Goal: Information Seeking & Learning: Learn about a topic

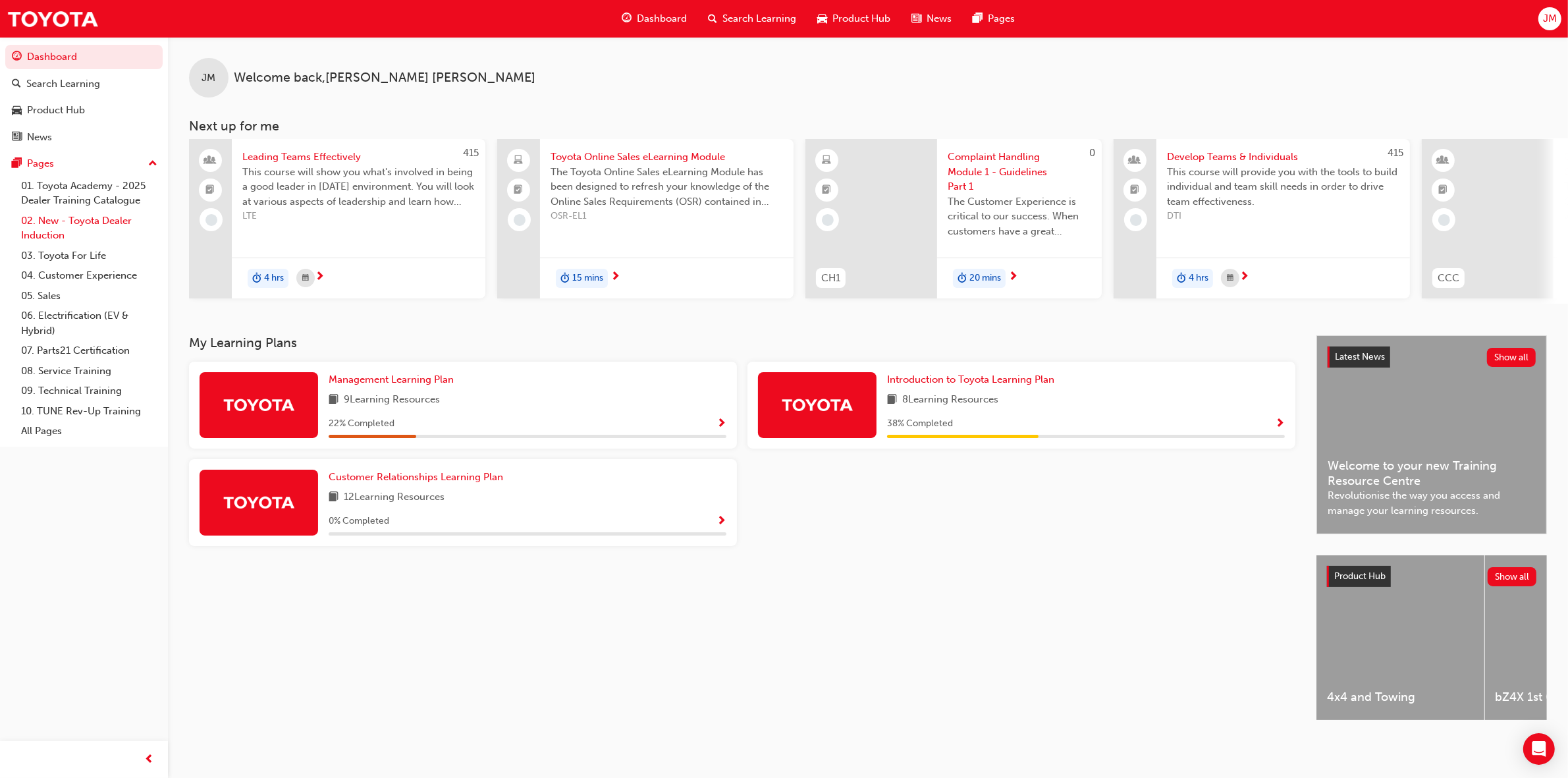
click at [86, 220] on link "02. New - Toyota Dealer Induction" at bounding box center [90, 228] width 147 height 35
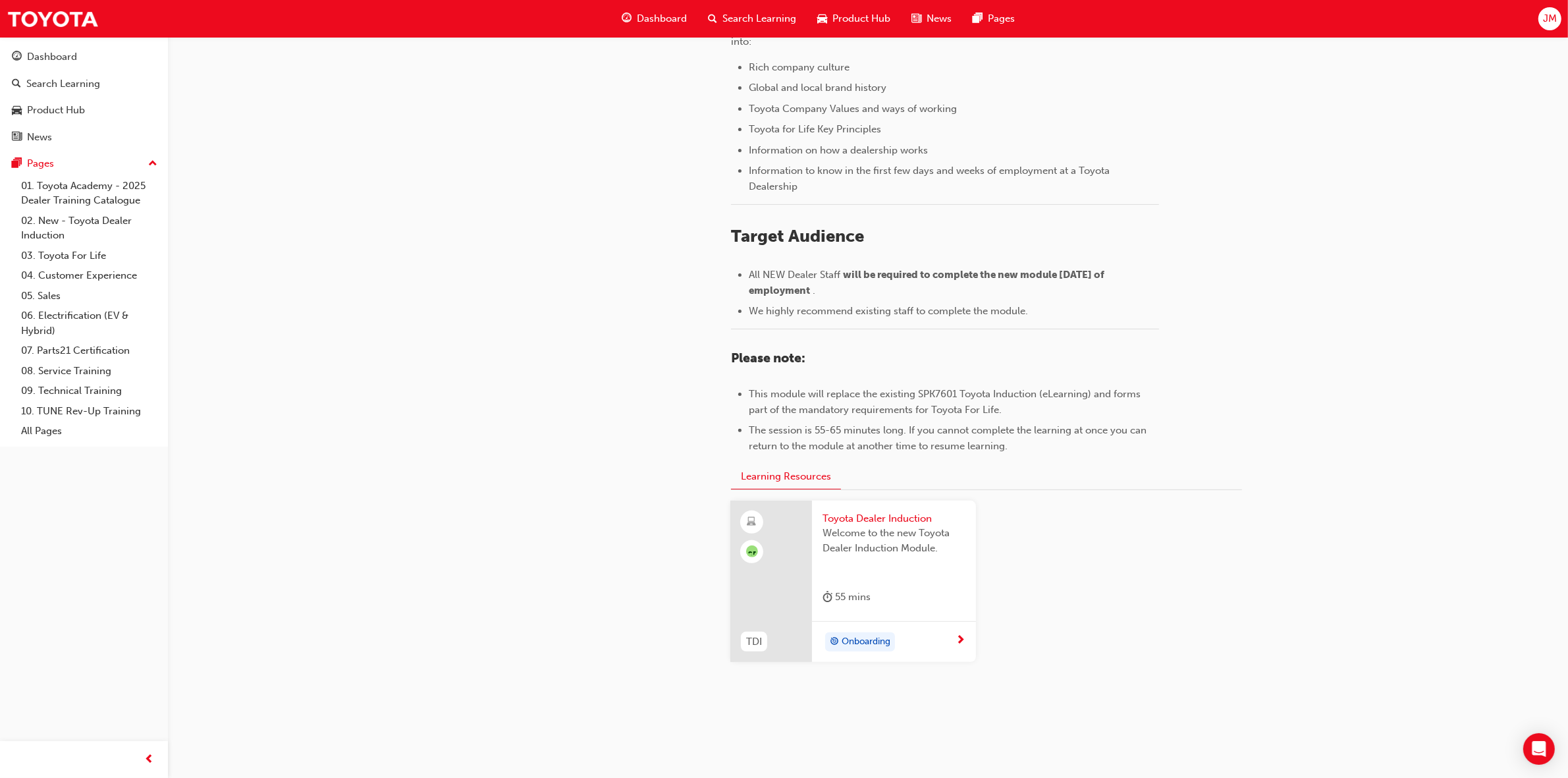
scroll to position [402, 0]
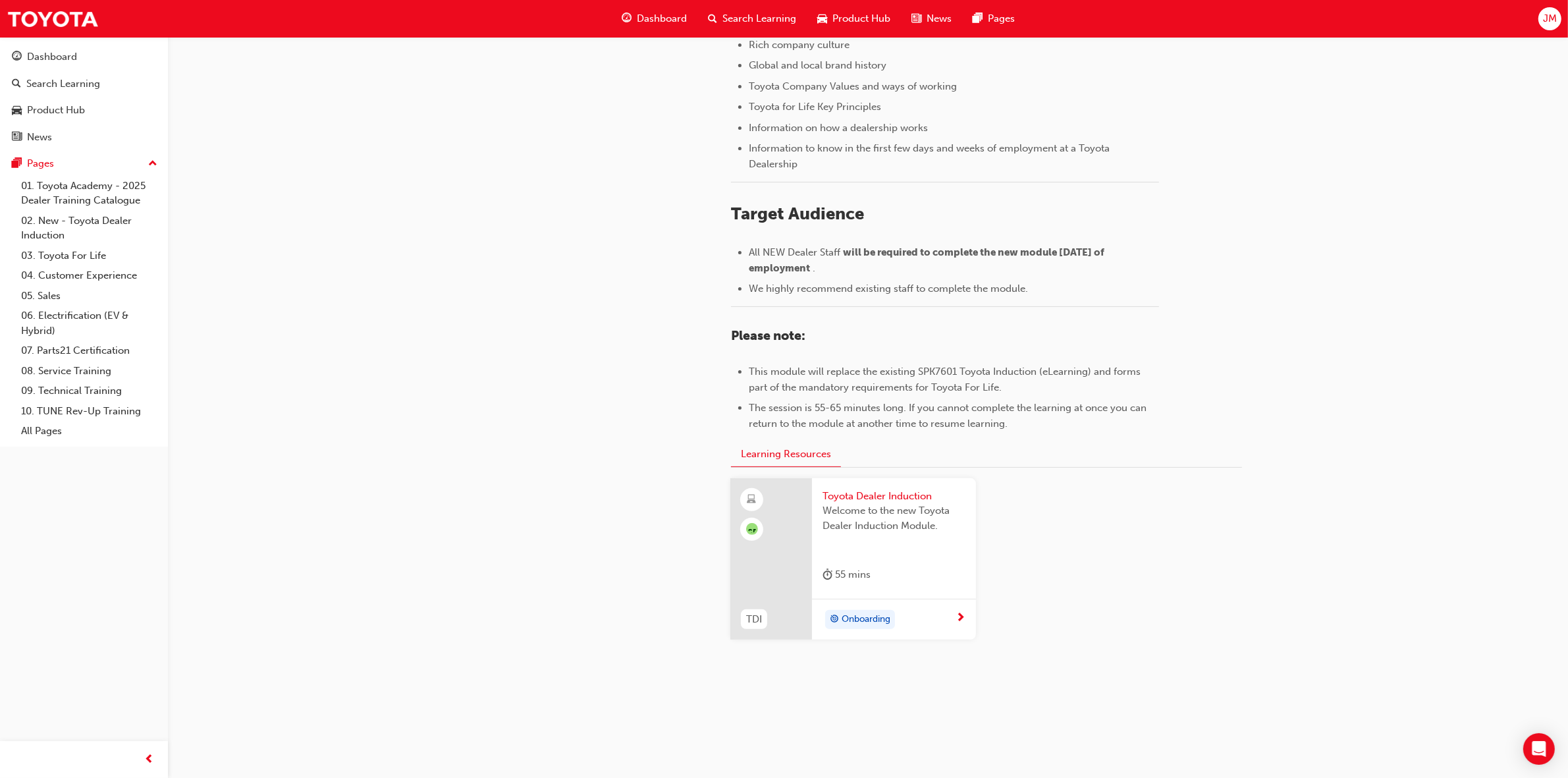
click at [859, 499] on span "Toyota Dealer Induction" at bounding box center [894, 496] width 143 height 15
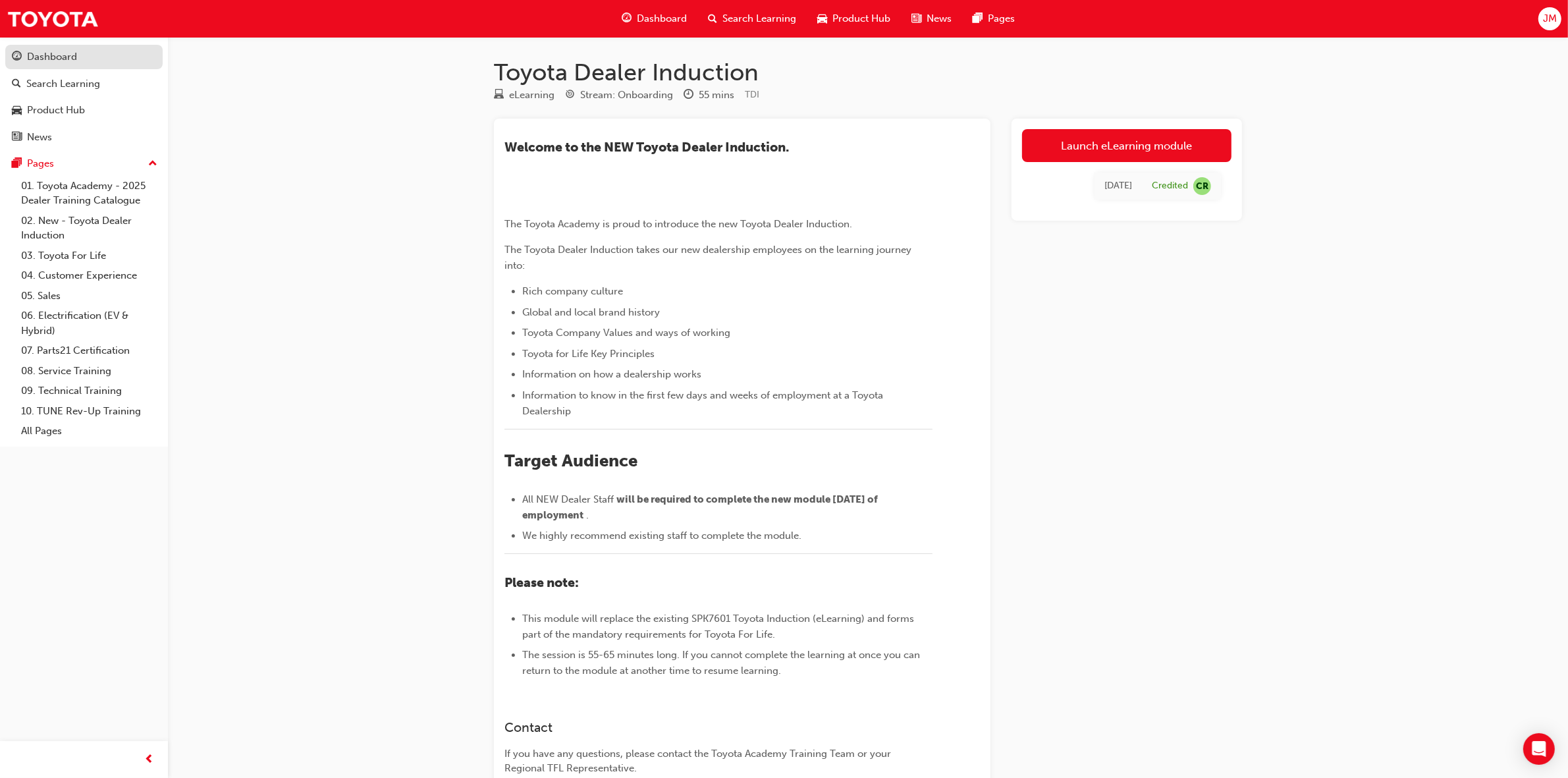
click at [59, 59] on div "Dashboard" at bounding box center [52, 57] width 50 height 15
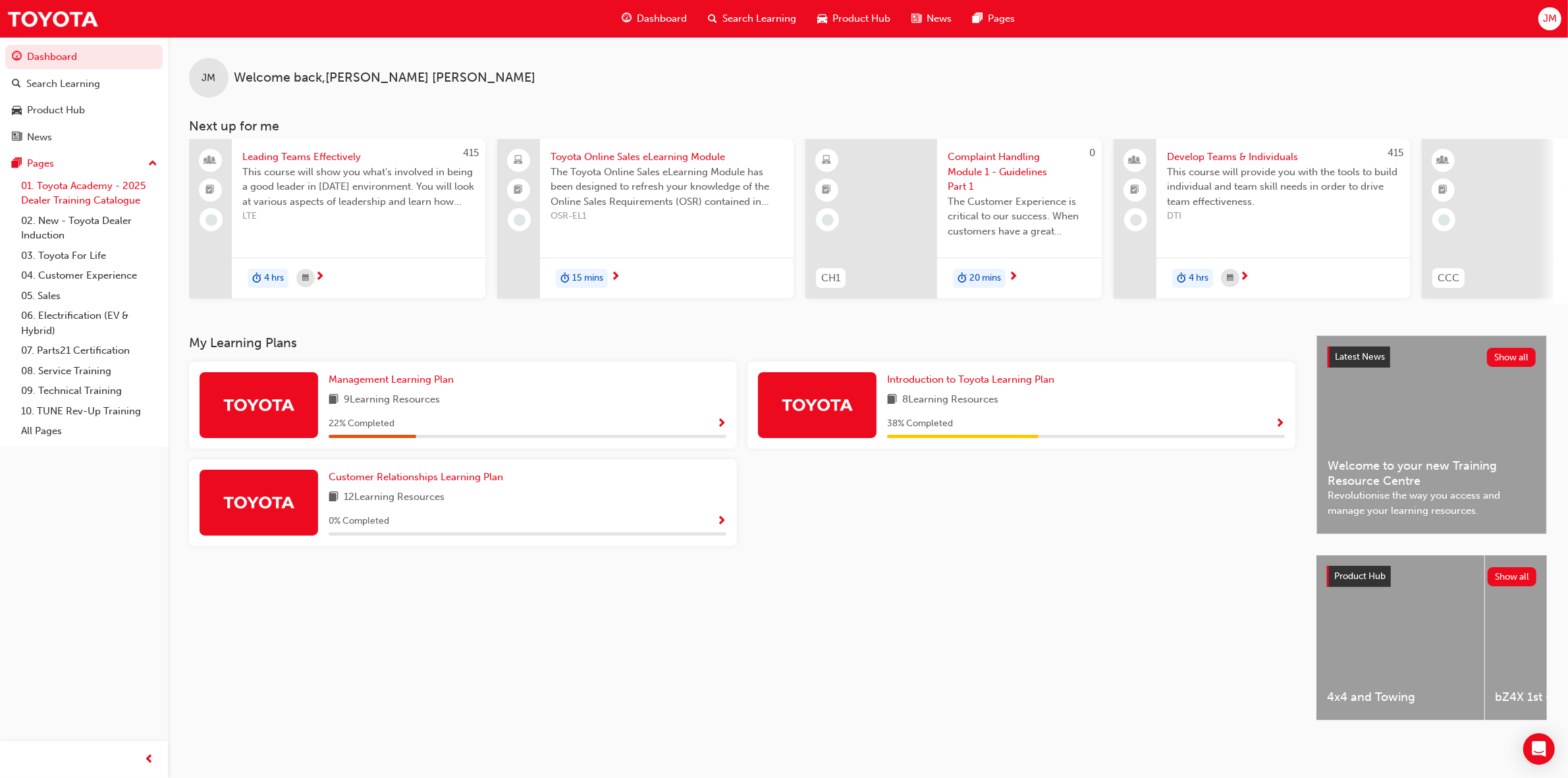
click at [50, 188] on link "01. Toyota Academy - 2025 Dealer Training Catalogue" at bounding box center [90, 193] width 147 height 35
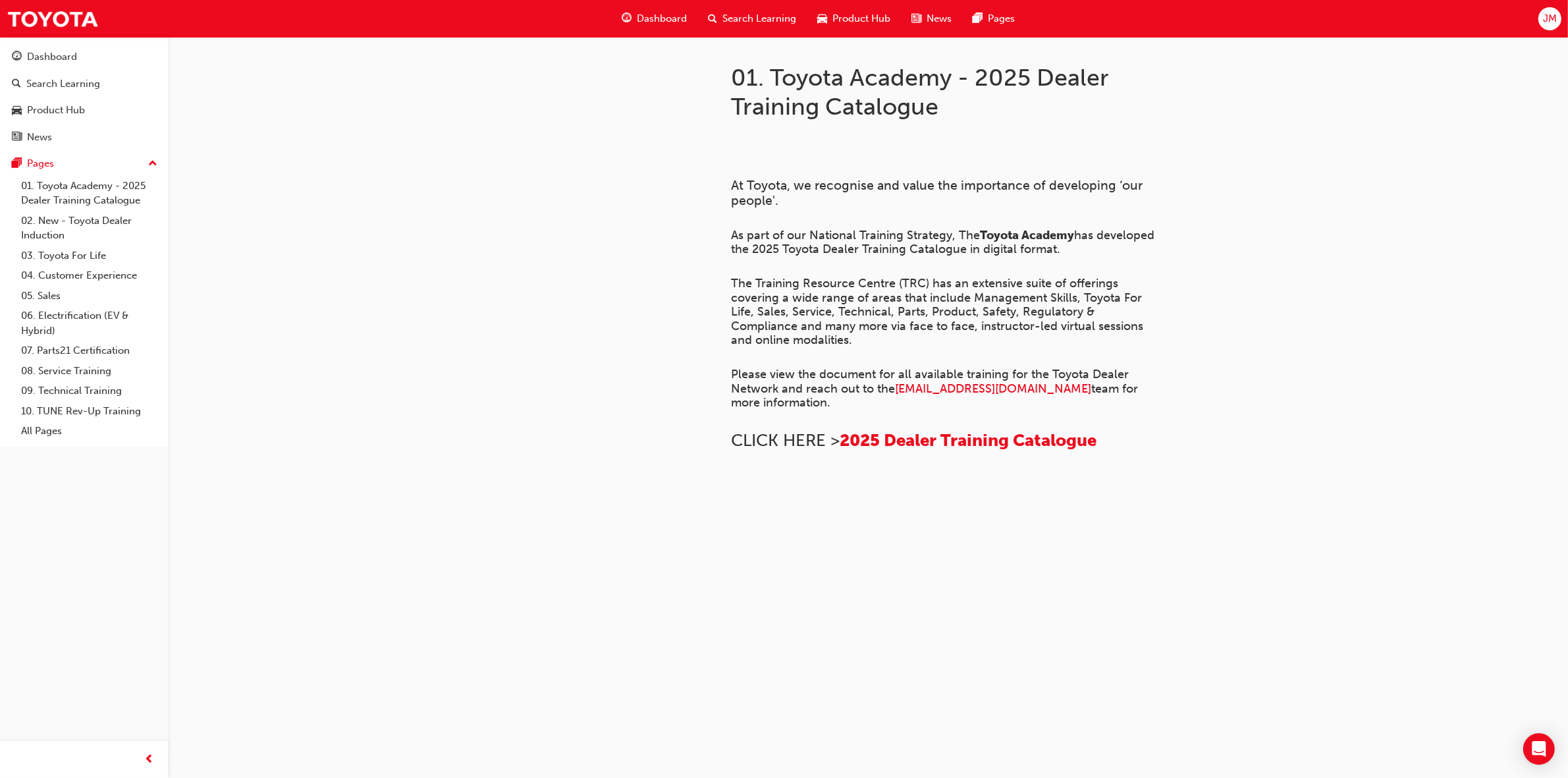
scroll to position [724, 0]
click at [50, 84] on div "Search Learning" at bounding box center [63, 84] width 73 height 15
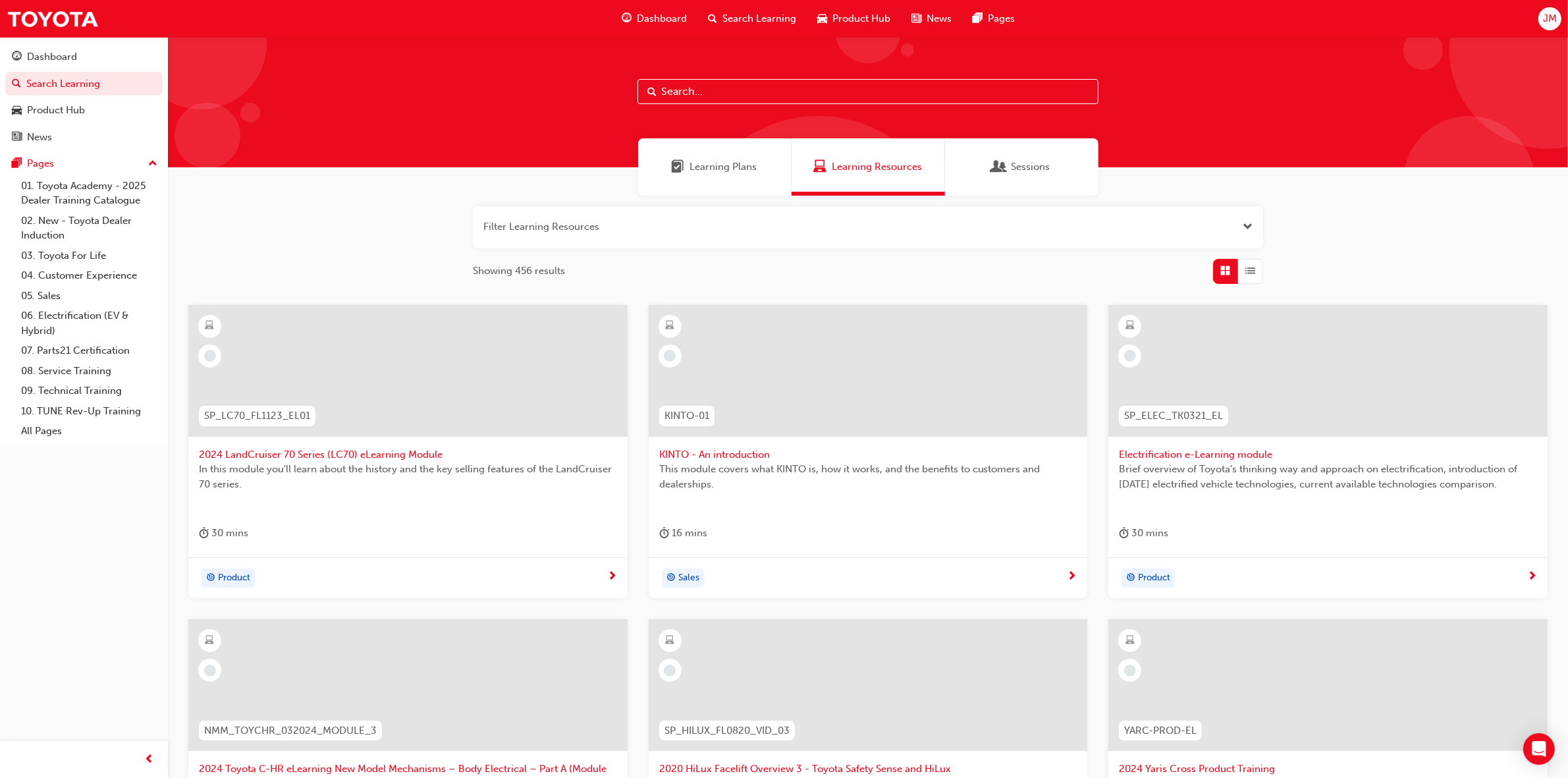
click at [723, 90] on input "text" at bounding box center [868, 92] width 461 height 25
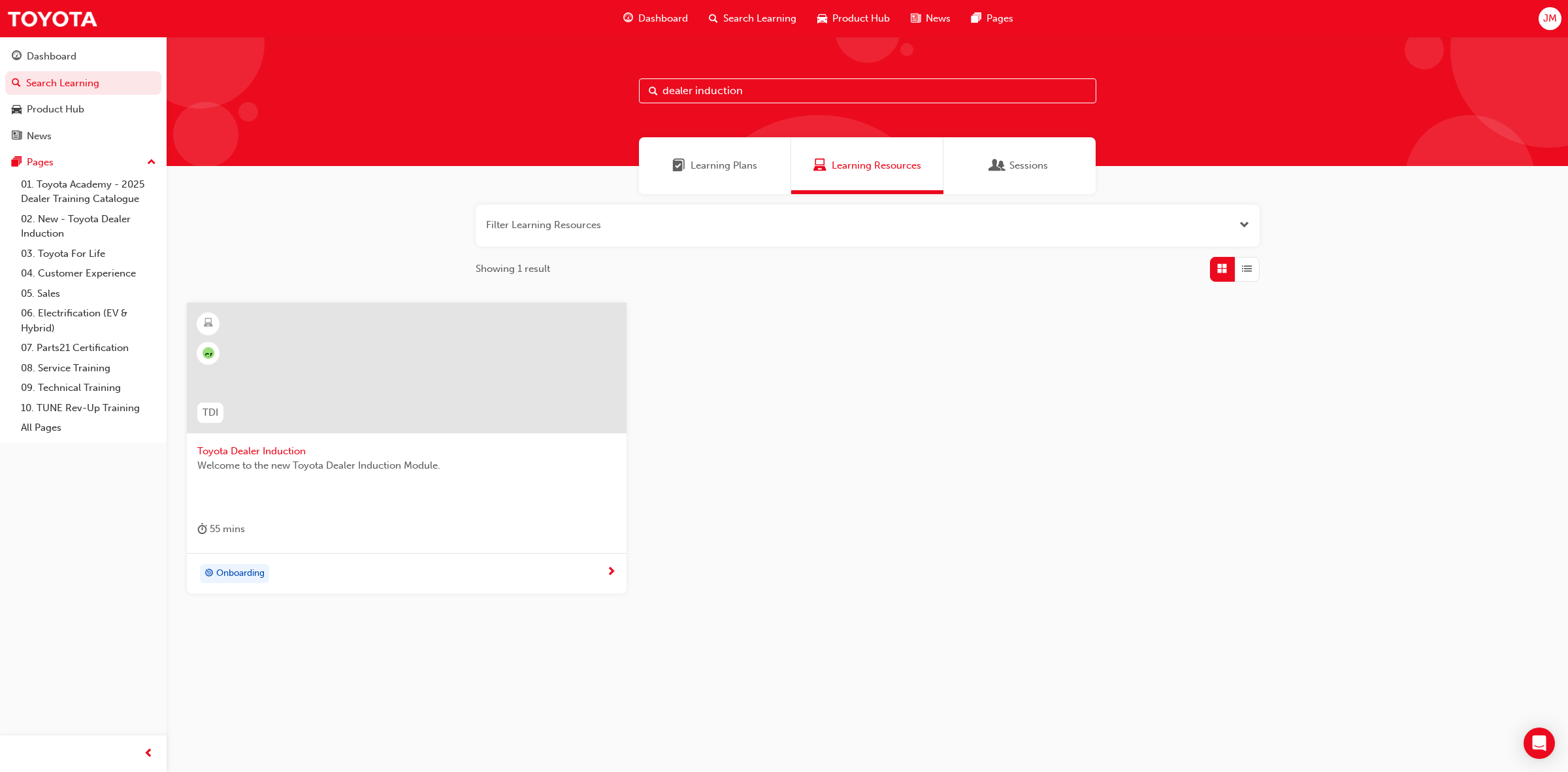
type input "dealer induction"
click at [367, 387] on div at bounding box center [406, 368] width 439 height 131
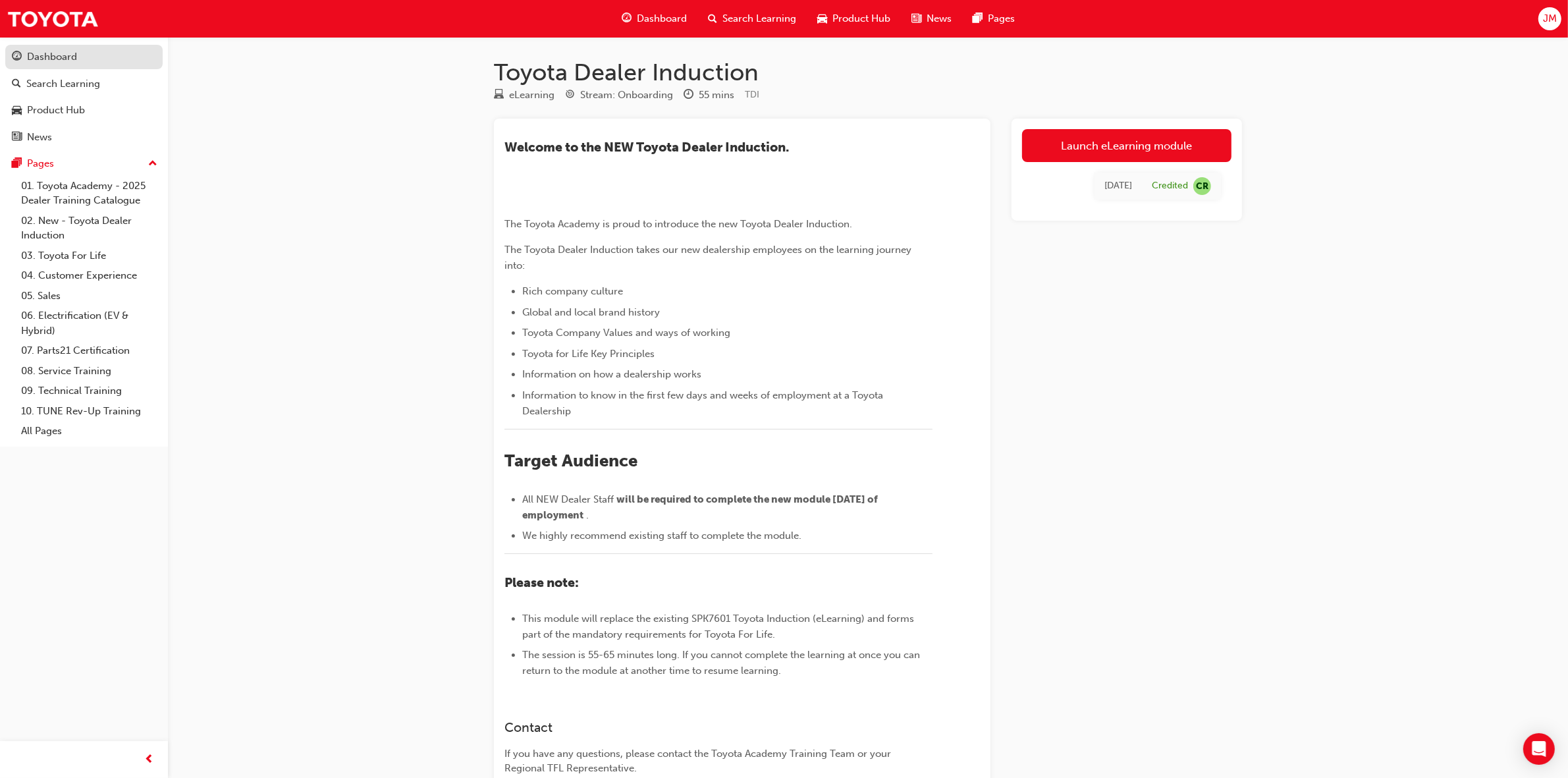
click at [51, 55] on div "Dashboard" at bounding box center [52, 57] width 50 height 15
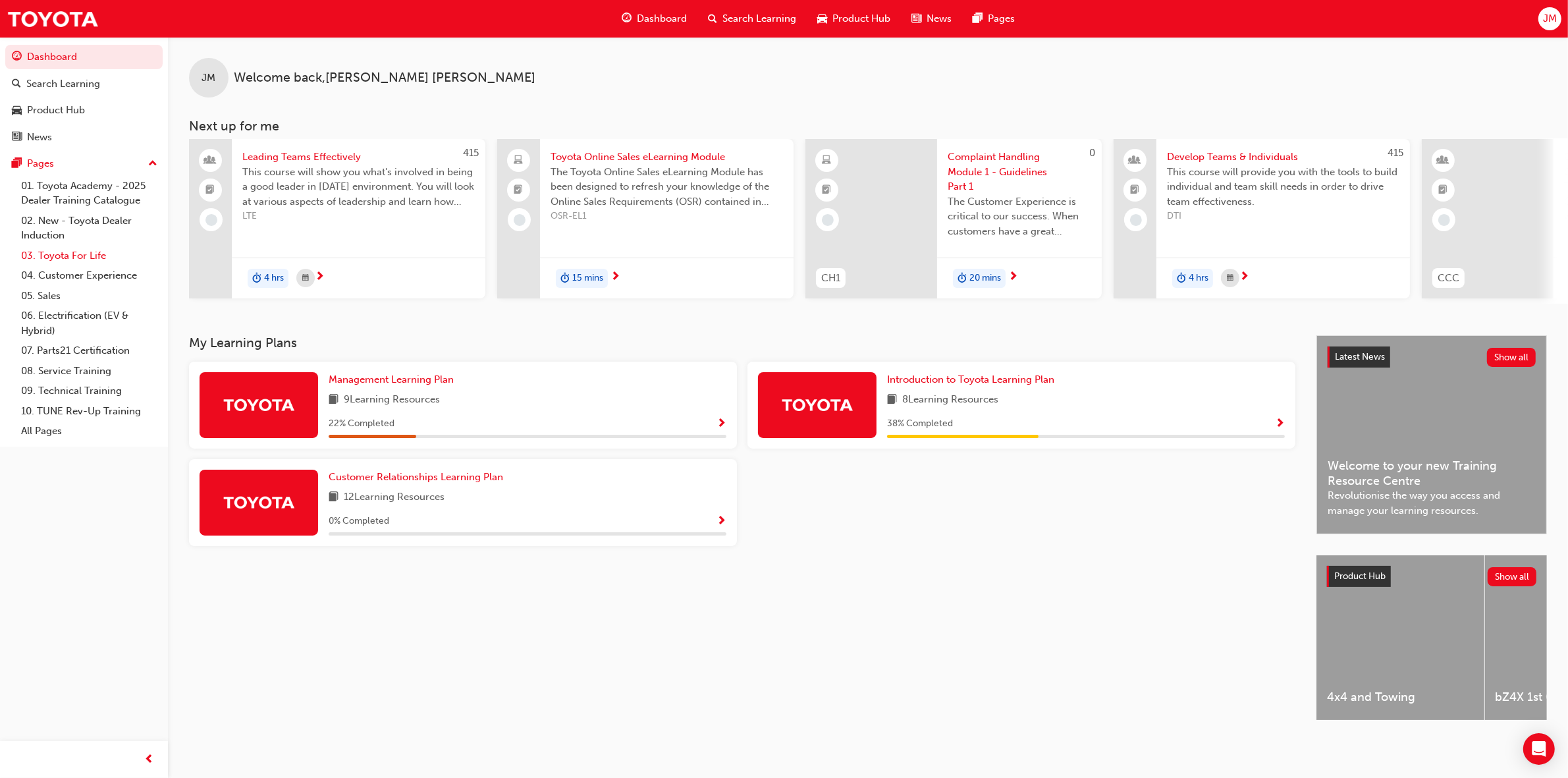
click at [71, 254] on link "03. Toyota For Life" at bounding box center [90, 255] width 147 height 20
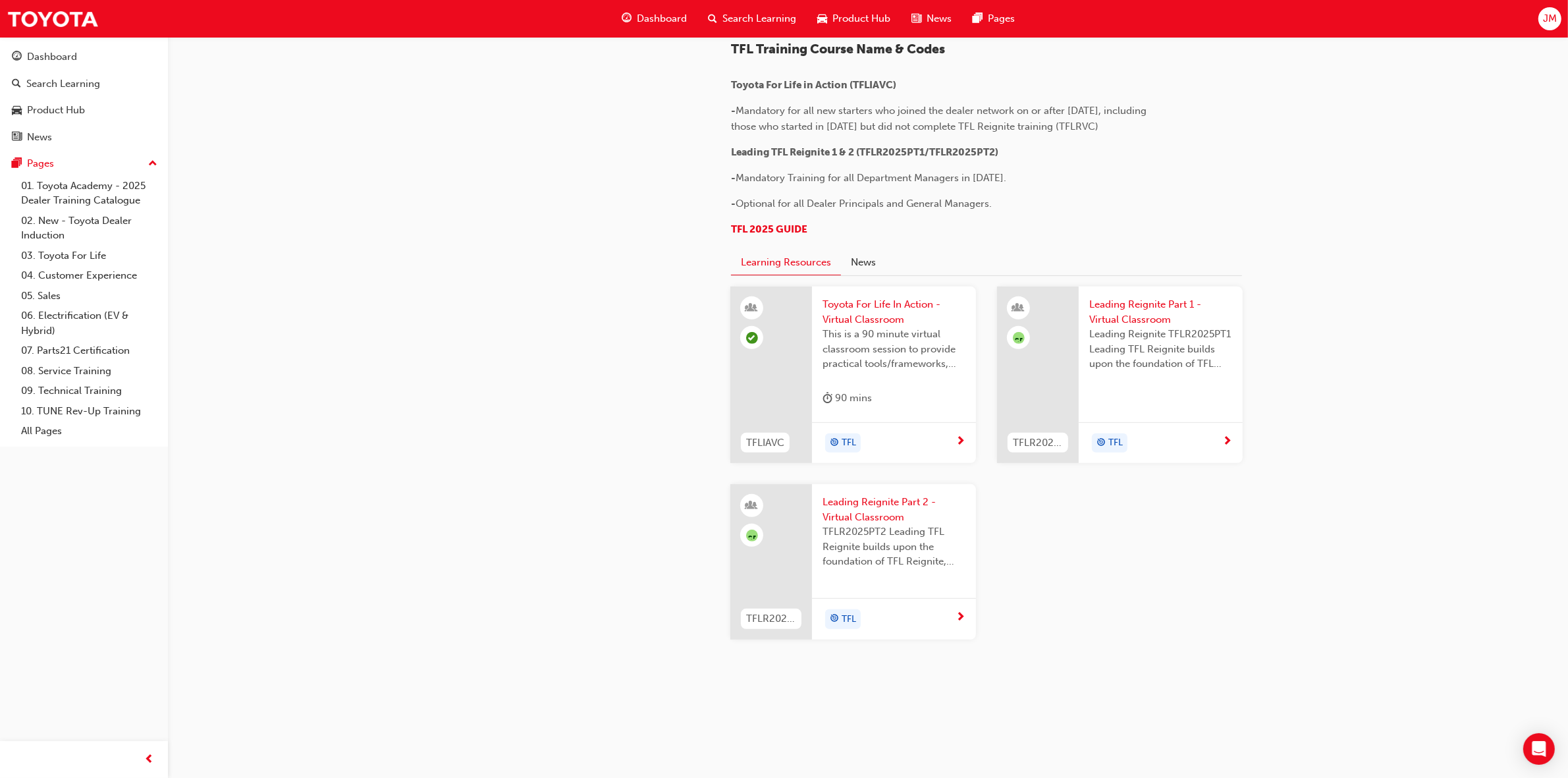
scroll to position [1152, 0]
click at [799, 276] on button "Learning Resources" at bounding box center [786, 263] width 110 height 26
click at [866, 315] on span "Toyota For Life In Action - Virtual Classroom" at bounding box center [894, 311] width 143 height 29
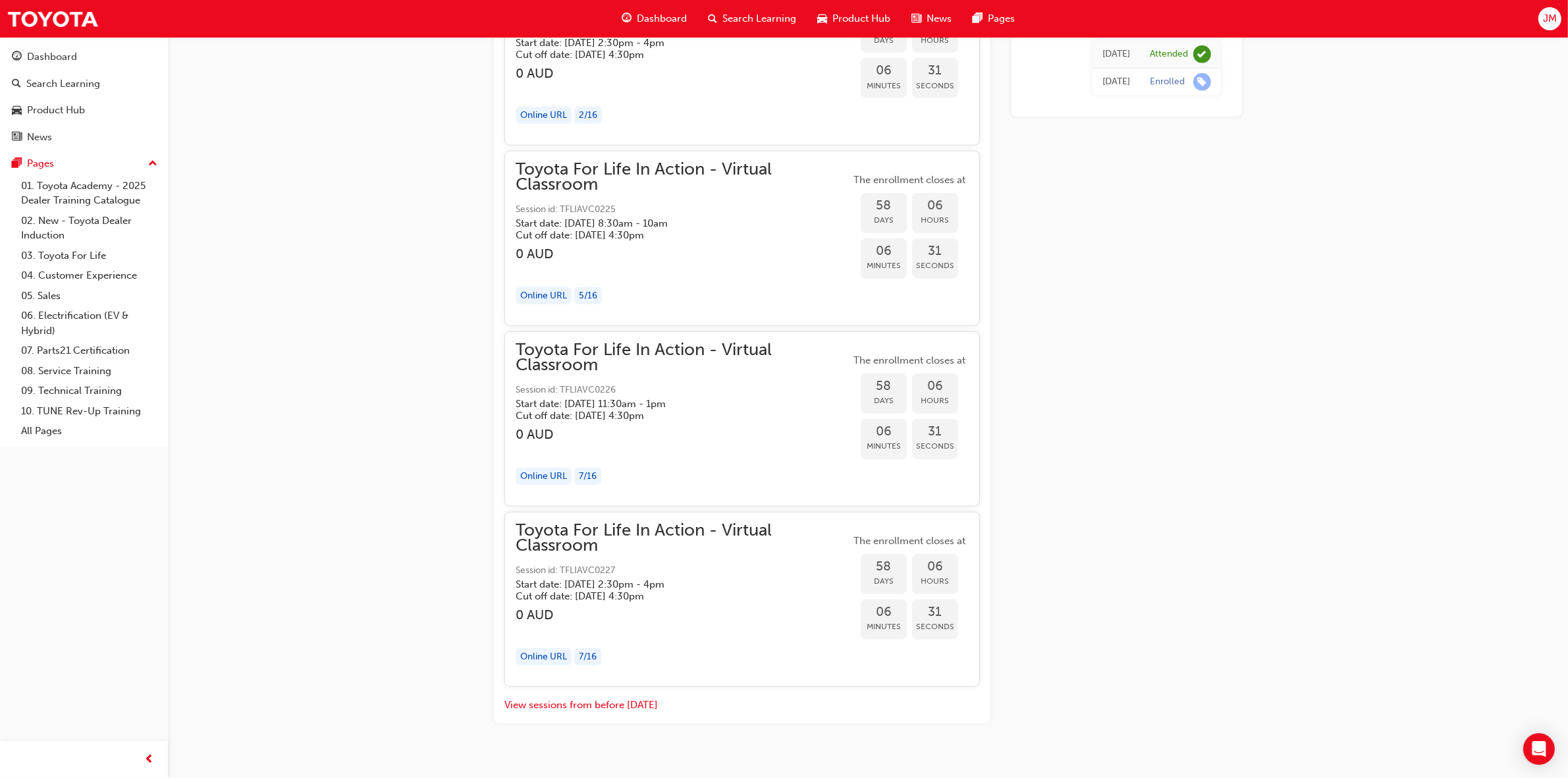
scroll to position [14240, 0]
click at [642, 371] on span "Toyota For Life In Action - Virtual Classroom" at bounding box center [683, 356] width 334 height 29
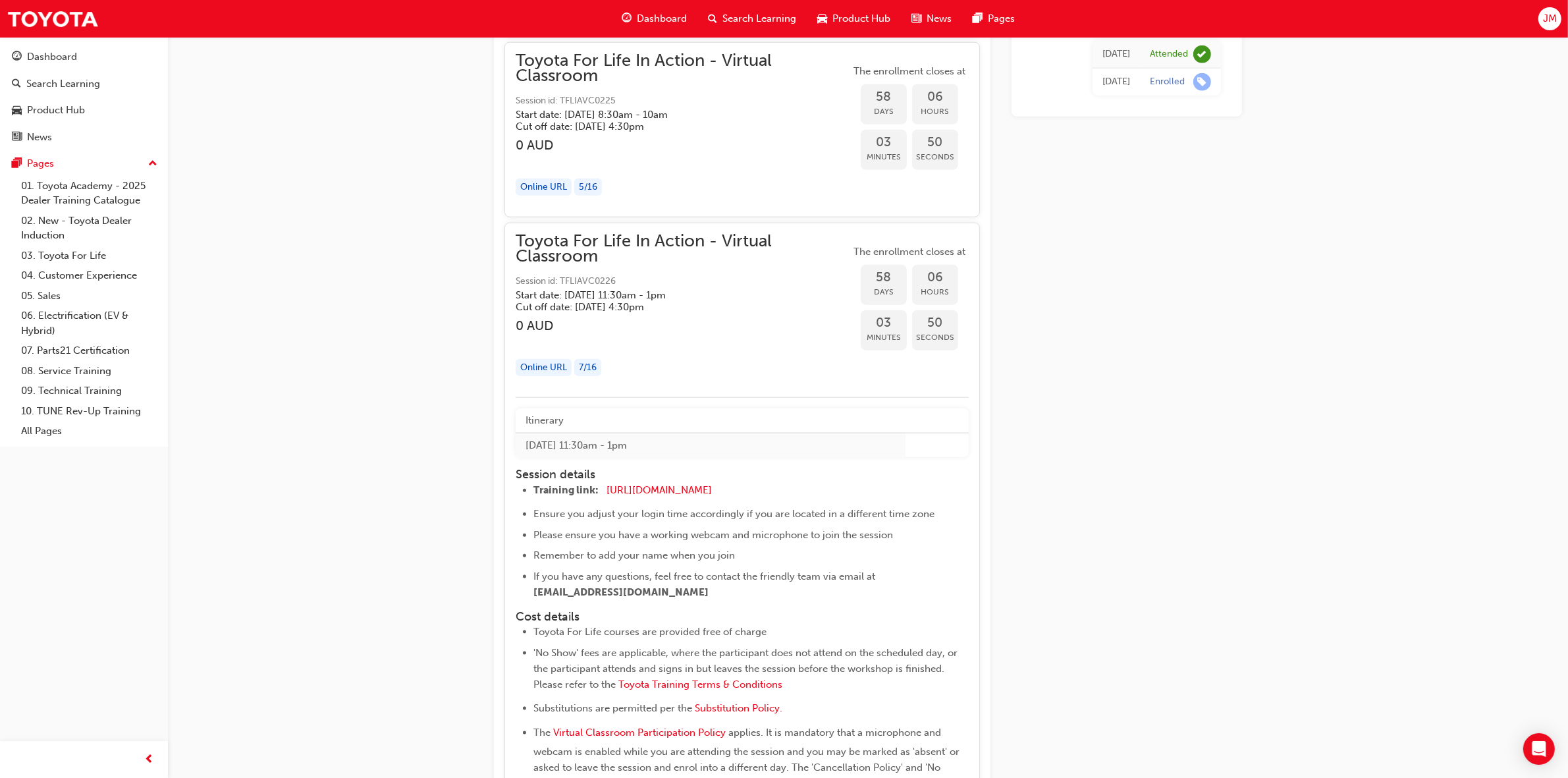
scroll to position [14329, 0]
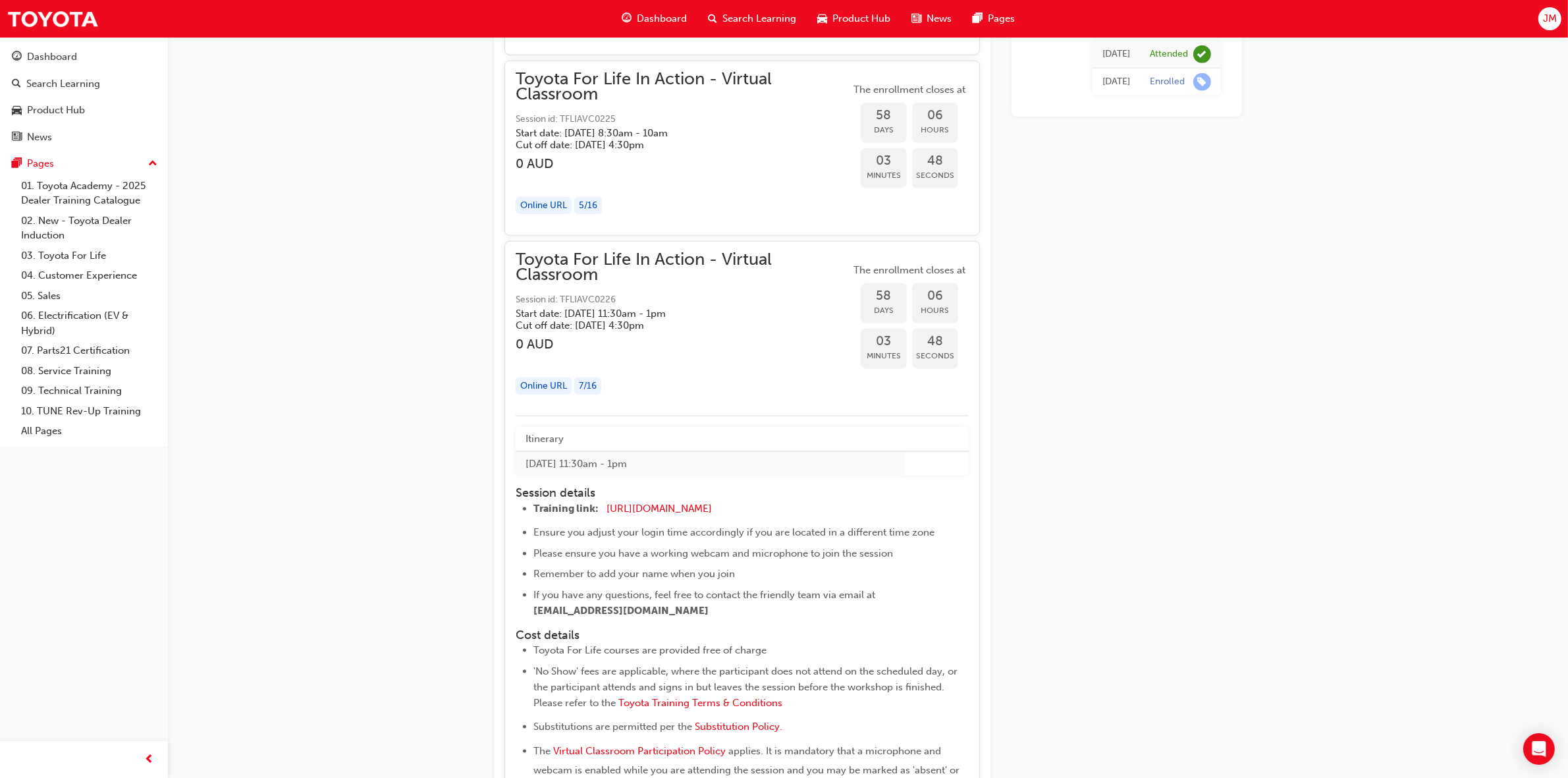
click at [719, 282] on span "Toyota For Life In Action - Virtual Classroom" at bounding box center [683, 267] width 334 height 29
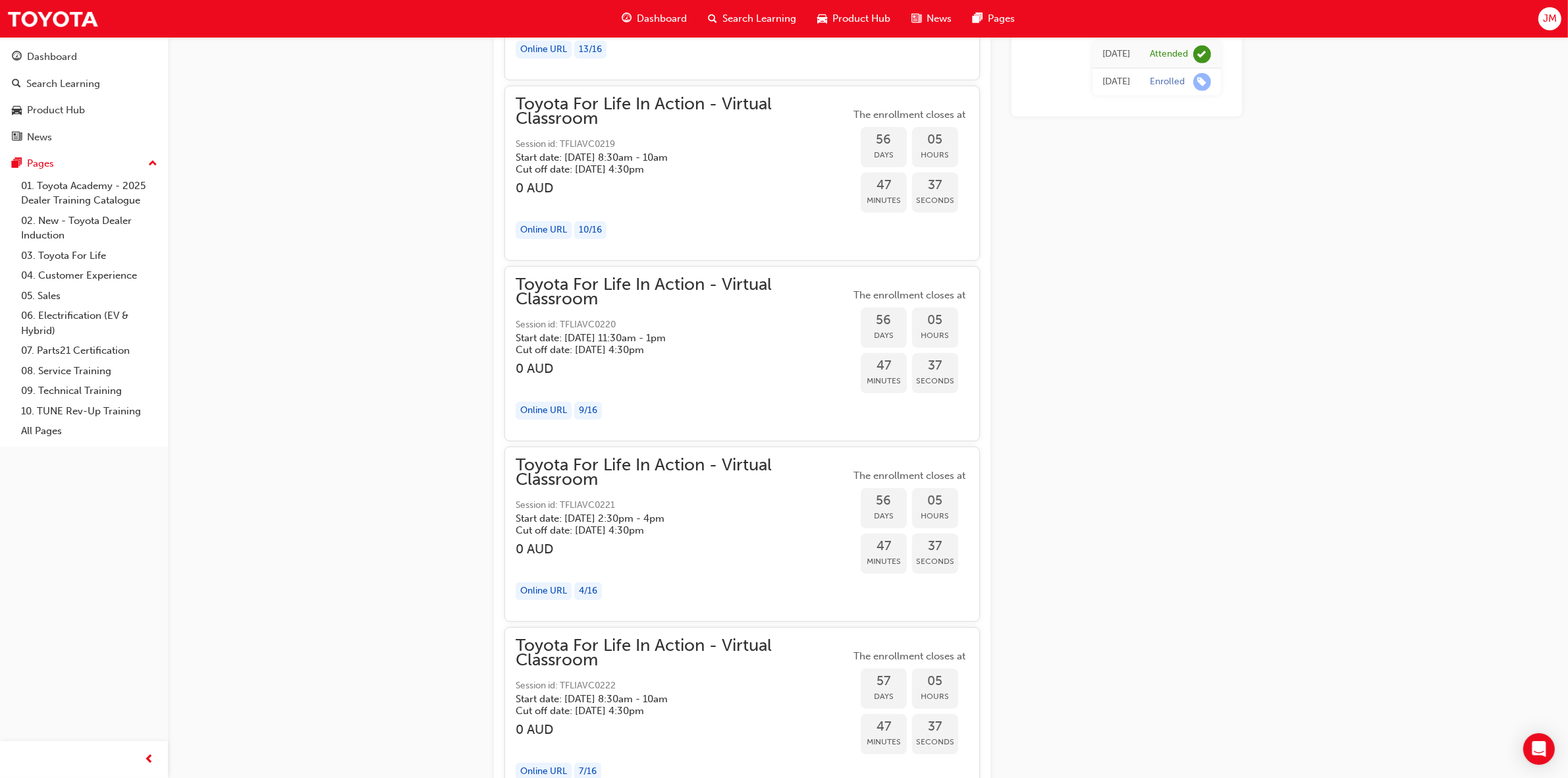
scroll to position [13375, 0]
